Goal: Task Accomplishment & Management: Manage account settings

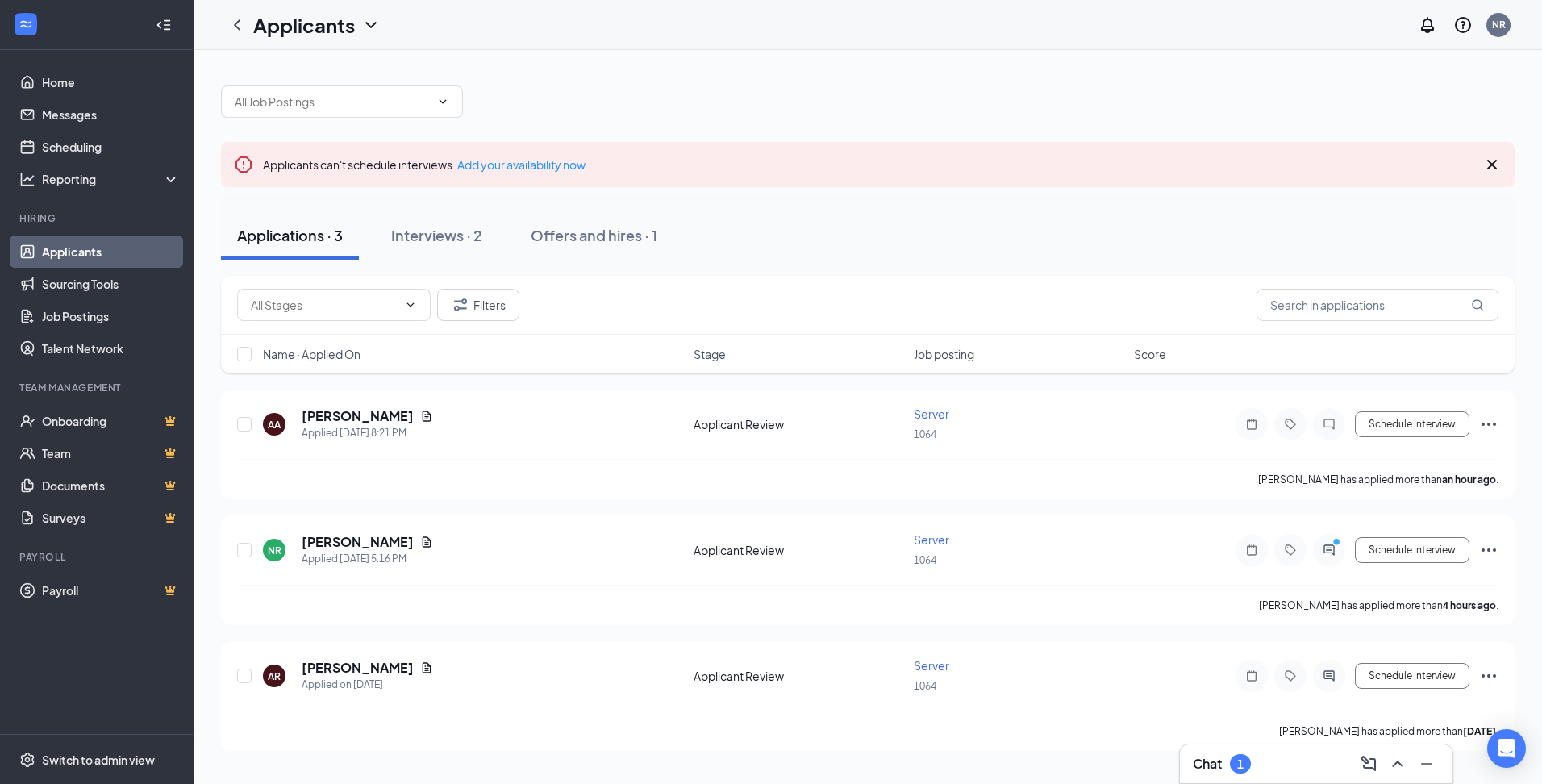
click at [1298, 756] on div "Chat 1" at bounding box center [1316, 763] width 247 height 26
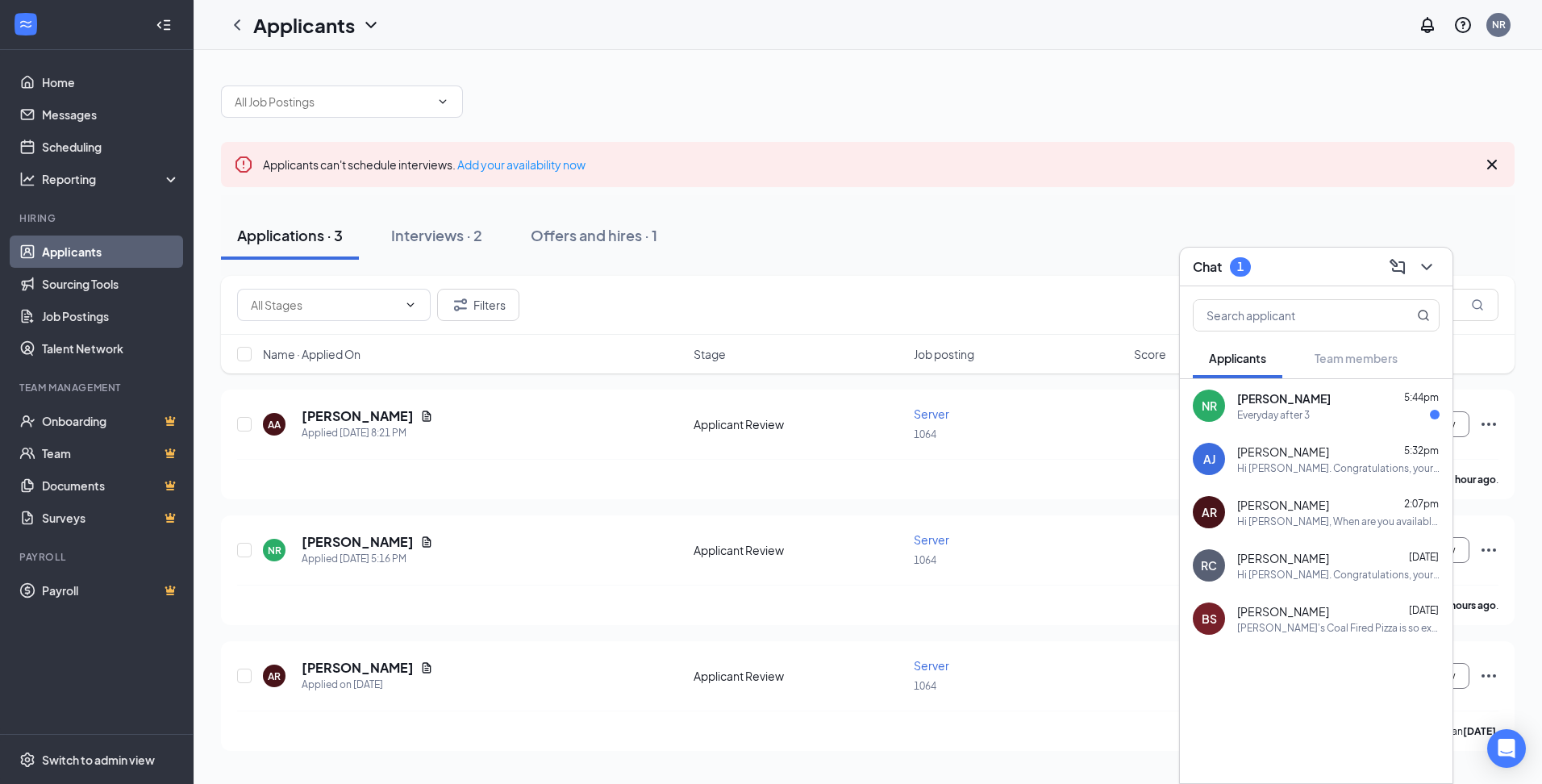
click at [1354, 408] on div "Everyday after 3" at bounding box center [1339, 414] width 202 height 13
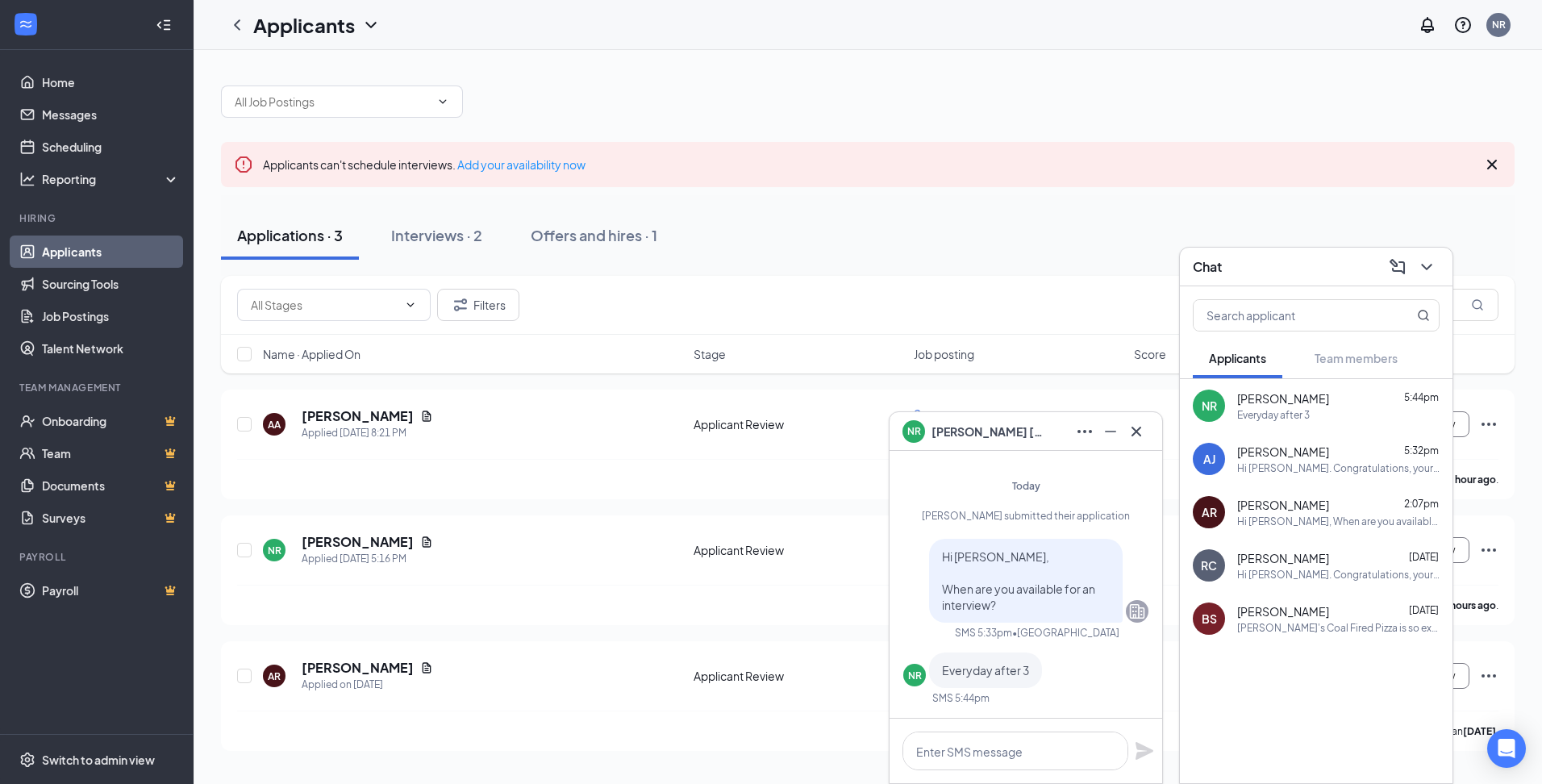
click at [1075, 206] on div "Applications · 3 Interviews · 2 Offers and hires · 1" at bounding box center [868, 235] width 1294 height 81
click at [1143, 433] on icon "Cross" at bounding box center [1137, 432] width 19 height 19
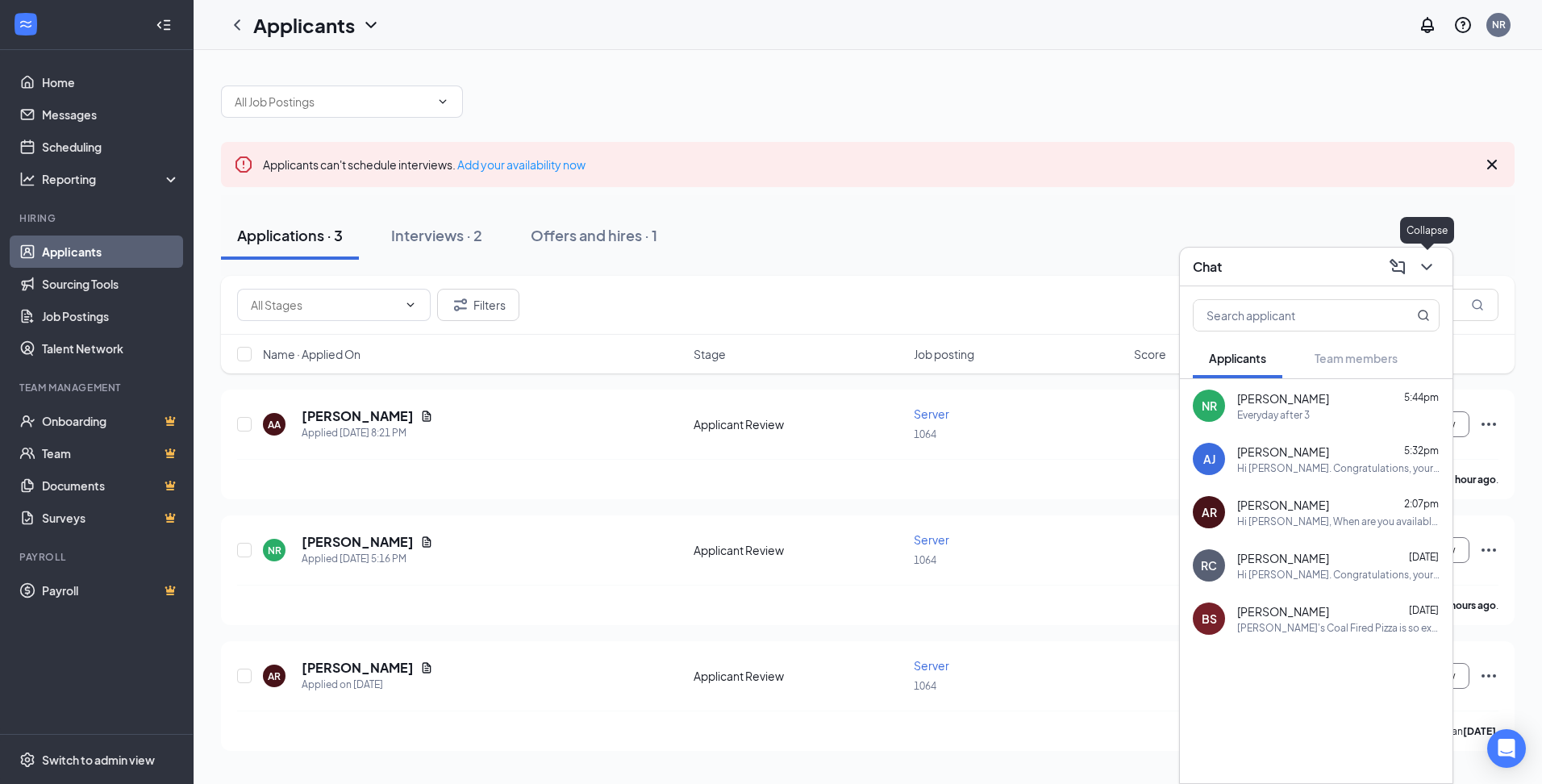
click at [1434, 270] on icon "ChevronDown" at bounding box center [1427, 267] width 19 height 19
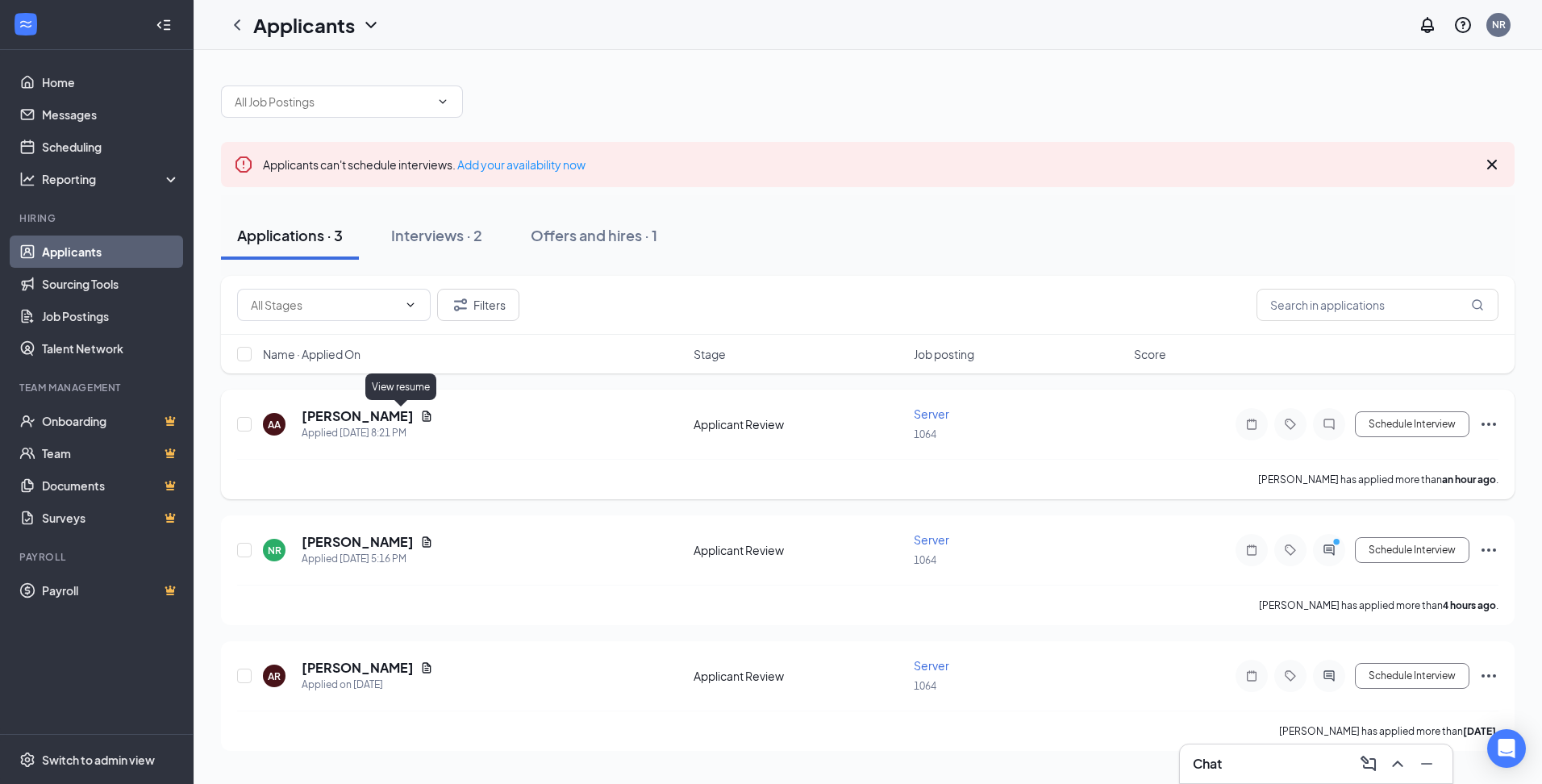
click at [423, 417] on icon "Document" at bounding box center [427, 415] width 9 height 10
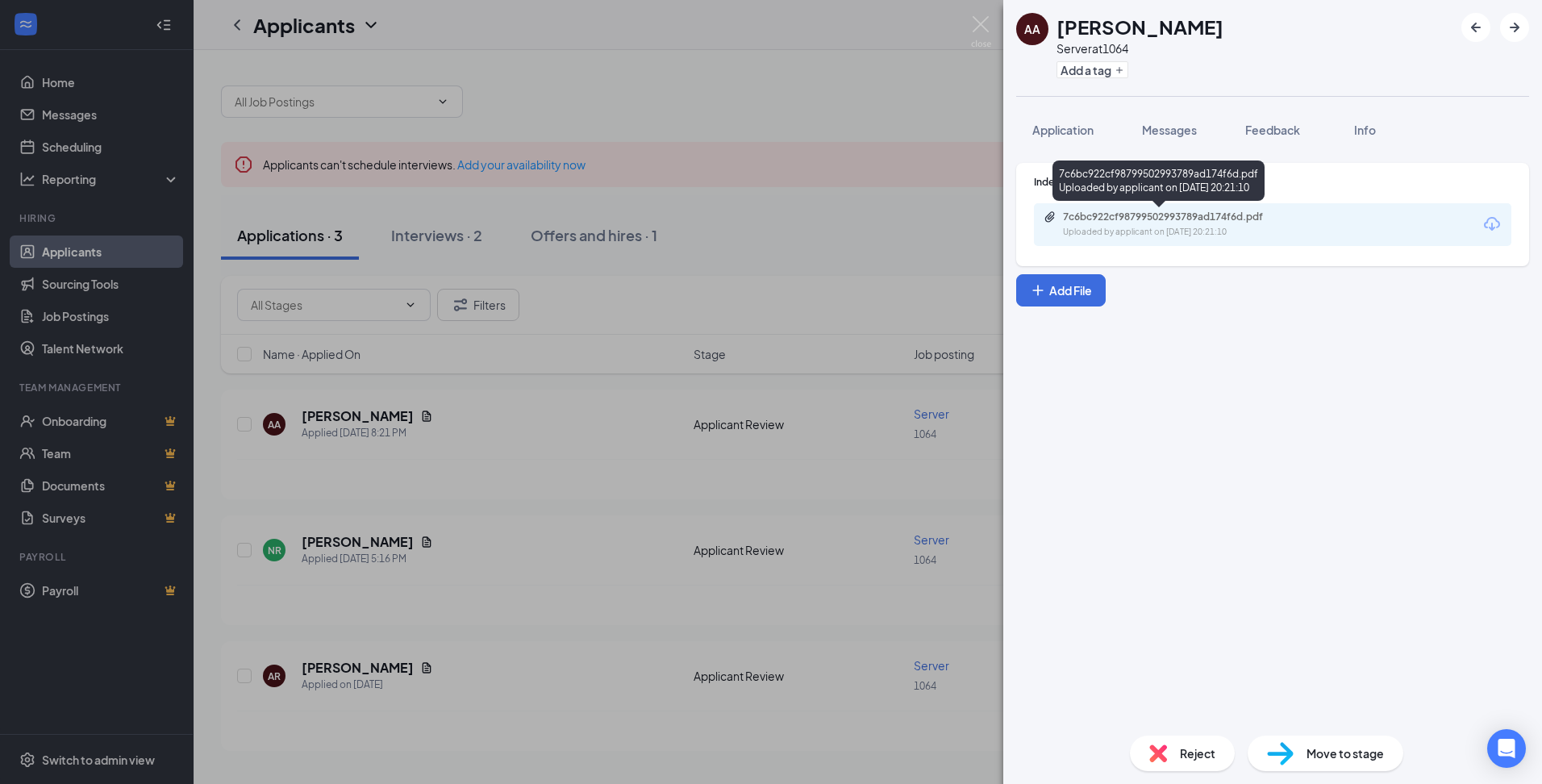
click at [1214, 233] on div "Uploaded by applicant on [DATE] 20:21:10" at bounding box center [1185, 232] width 242 height 13
click at [843, 252] on div "AA [PERSON_NAME] Server at 1064 Add a tag Application Messages Feedback Info In…" at bounding box center [771, 392] width 1542 height 784
